Goal: Check status: Check status

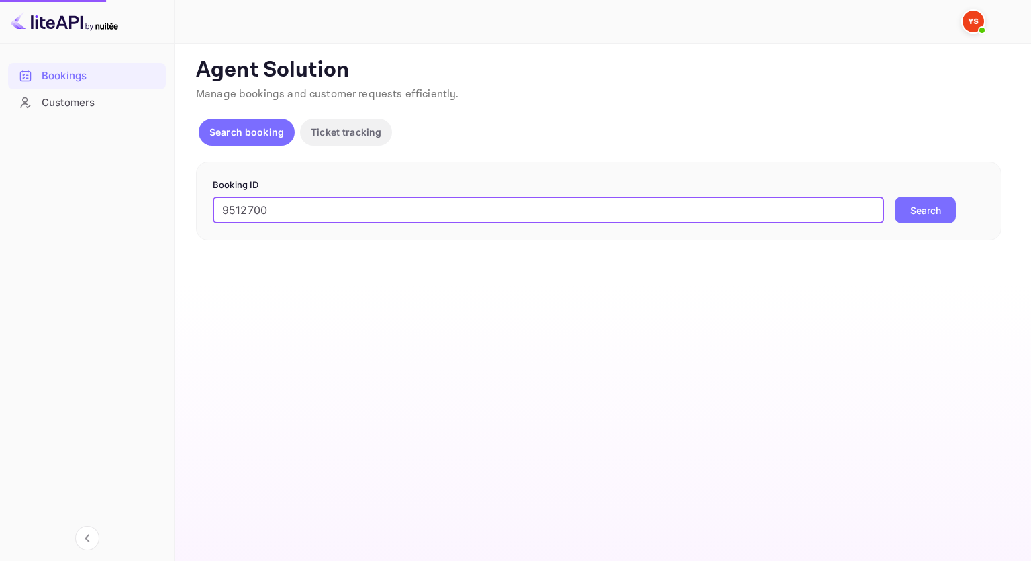
type input "9512700"
click at [924, 215] on button "Search" at bounding box center [925, 210] width 61 height 27
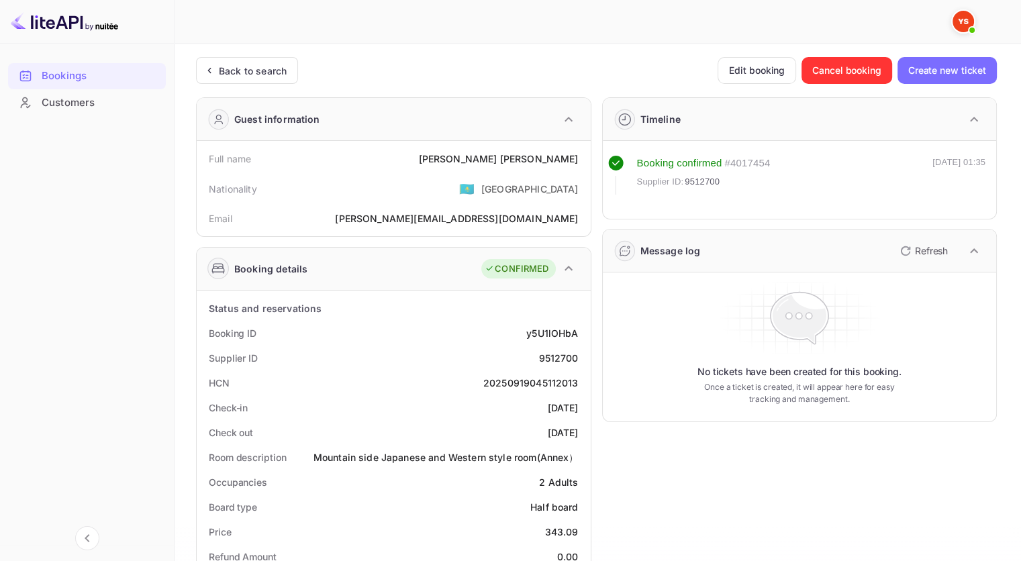
click at [548, 352] on div "9512700" at bounding box center [559, 358] width 40 height 14
copy div "9512700"
drag, startPoint x: 574, startPoint y: 158, endPoint x: 492, endPoint y: 163, distance: 82.7
click at [492, 163] on div "Full name [PERSON_NAME]" at bounding box center [393, 158] width 383 height 25
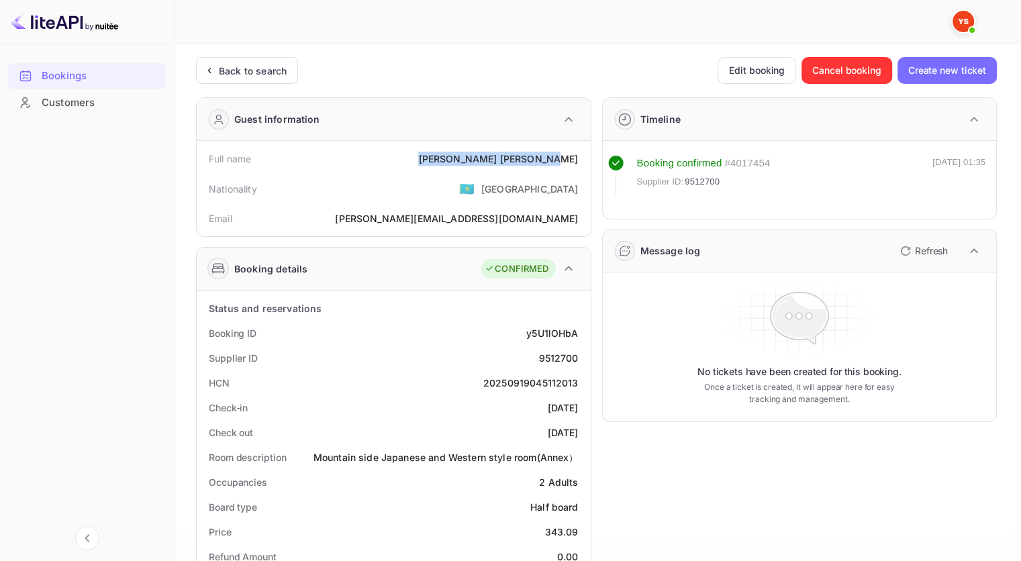
copy div "[PERSON_NAME]"
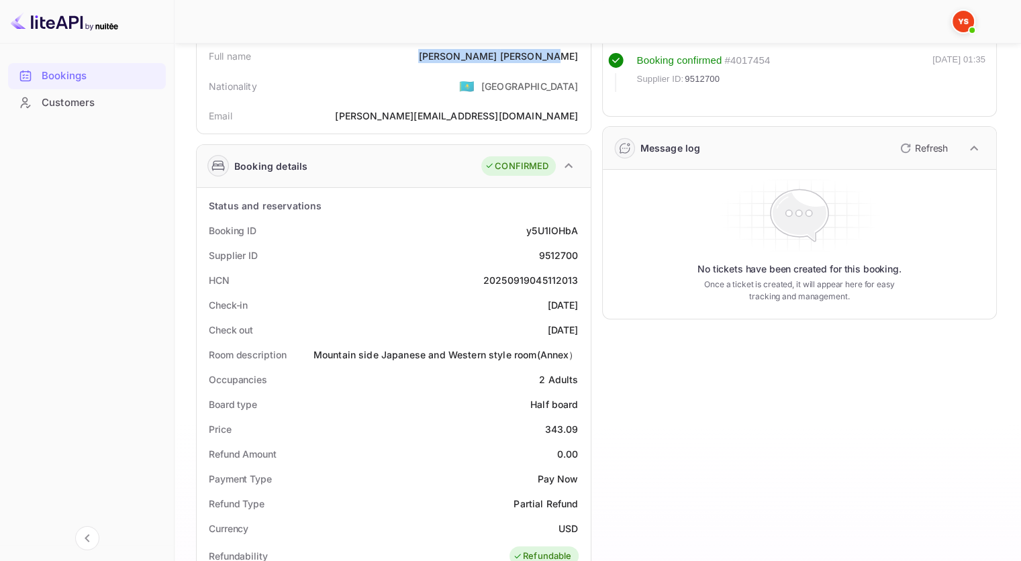
scroll to position [134, 0]
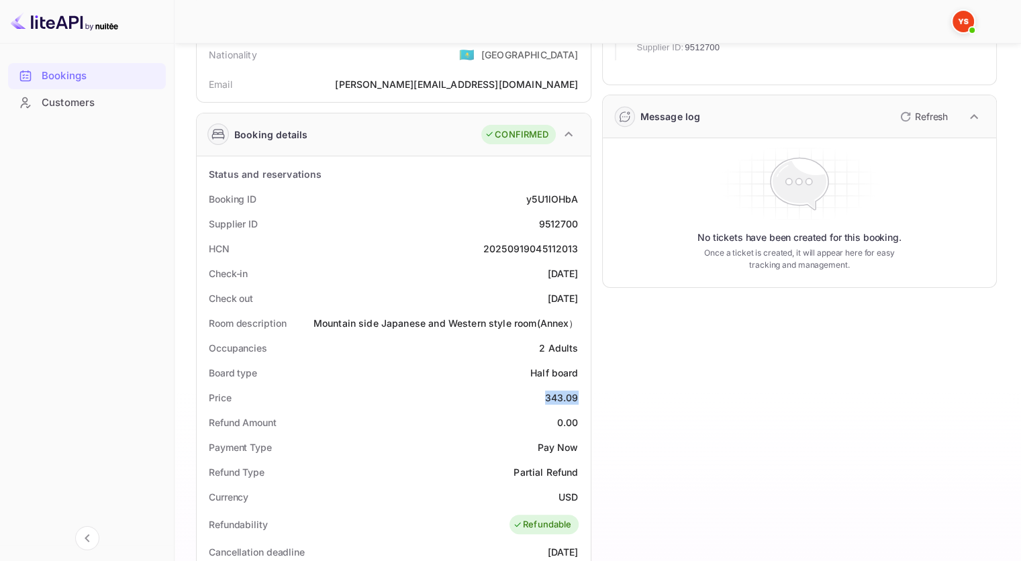
drag, startPoint x: 577, startPoint y: 390, endPoint x: 540, endPoint y: 395, distance: 37.9
click at [540, 395] on div "Price 343.09" at bounding box center [393, 397] width 383 height 25
copy div "343.09"
